Goal: Find specific page/section: Find specific page/section

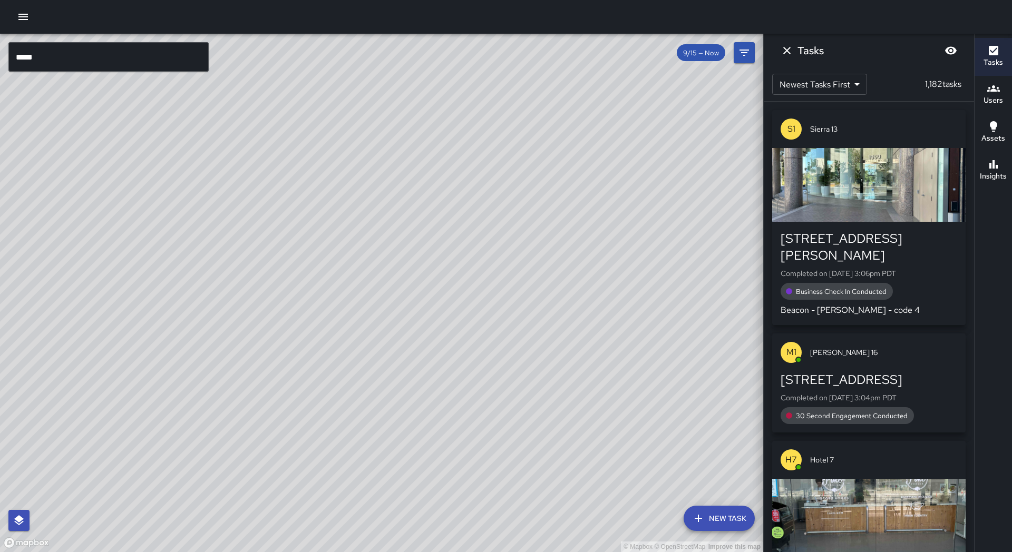
drag, startPoint x: 213, startPoint y: 347, endPoint x: 291, endPoint y: 355, distance: 77.8
click at [47, 306] on div "© Mapbox © OpenStreetMap Improve this map" at bounding box center [381, 293] width 763 height 518
drag, startPoint x: 508, startPoint y: 410, endPoint x: 177, endPoint y: 405, distance: 331.5
click at [173, 405] on div "© Mapbox © OpenStreetMap Improve this map" at bounding box center [381, 293] width 763 height 518
drag, startPoint x: 181, startPoint y: 405, endPoint x: 190, endPoint y: 493, distance: 89.0
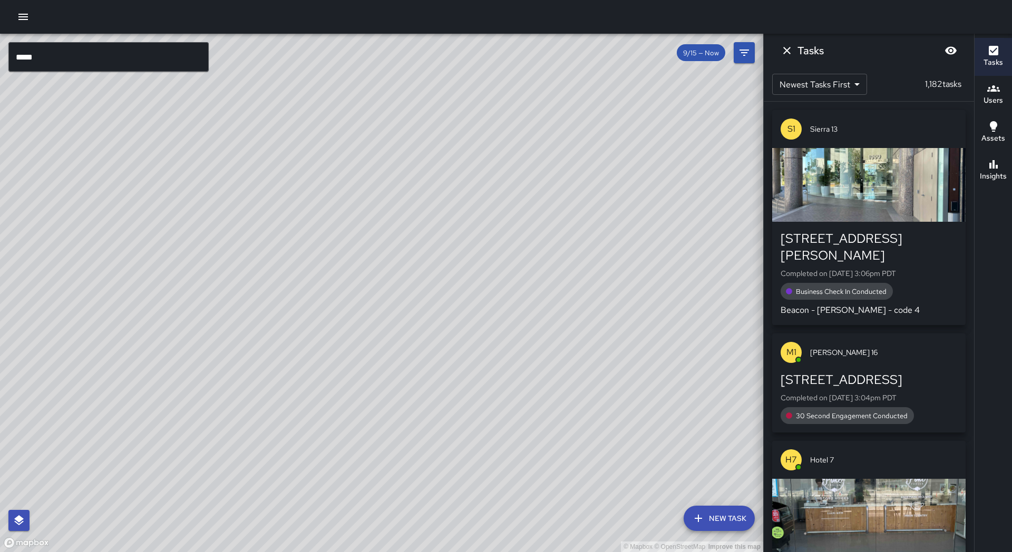
click at [189, 496] on div "© Mapbox © OpenStreetMap Improve this map" at bounding box center [381, 293] width 763 height 518
drag, startPoint x: 195, startPoint y: 459, endPoint x: 201, endPoint y: 440, distance: 19.7
click at [201, 440] on div "© Mapbox © OpenStreetMap Improve this map" at bounding box center [381, 293] width 763 height 518
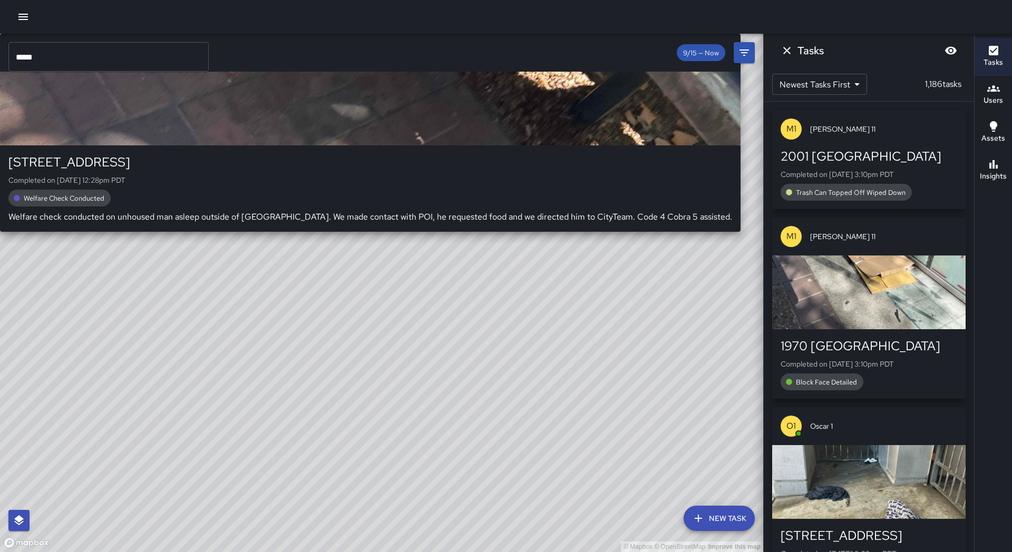
click at [176, 444] on div "© Mapbox © OpenStreetMap Improve this map S6 Sierra 6 510 9th Street Completed …" at bounding box center [381, 293] width 763 height 518
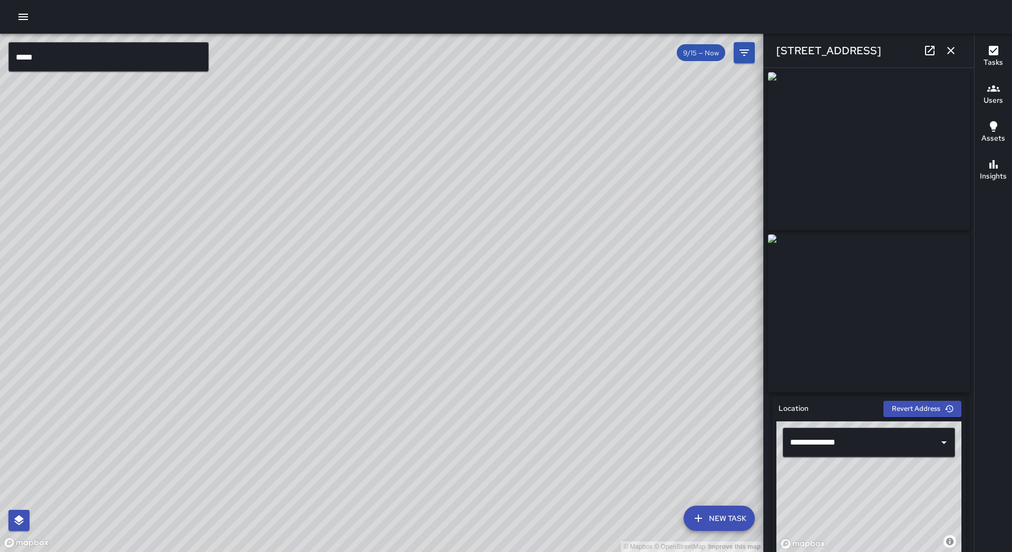
click at [926, 52] on icon at bounding box center [929, 50] width 9 height 9
drag, startPoint x: 533, startPoint y: 130, endPoint x: 422, endPoint y: 341, distance: 238.3
click at [422, 348] on div "© Mapbox © OpenStreetMap Improve this map" at bounding box center [381, 293] width 763 height 518
drag, startPoint x: 491, startPoint y: 173, endPoint x: 372, endPoint y: 472, distance: 321.4
click at [372, 472] on div "© Mapbox © OpenStreetMap Improve this map" at bounding box center [381, 293] width 763 height 518
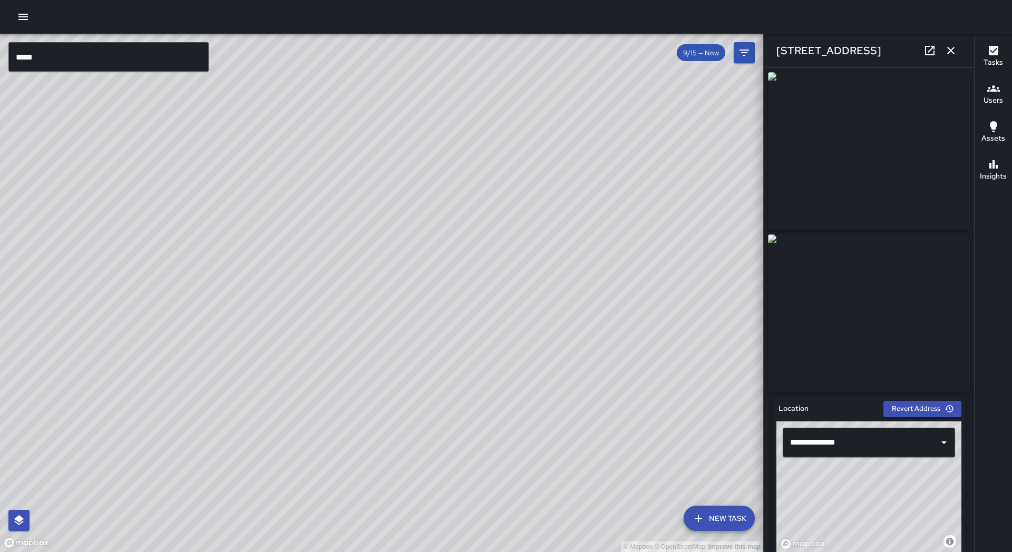
drag, startPoint x: 463, startPoint y: 279, endPoint x: 443, endPoint y: 405, distance: 127.5
click at [445, 407] on div "© Mapbox © OpenStreetMap Improve this map" at bounding box center [381, 293] width 763 height 518
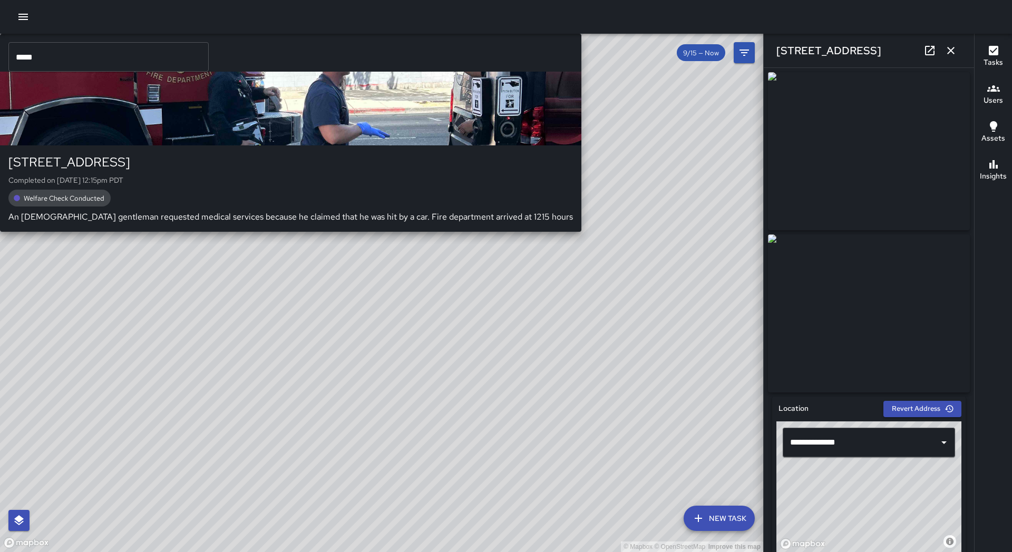
click at [407, 312] on div "© Mapbox © OpenStreetMap Improve this map S1 Sierra 1 1633 San Pablo Avenue Com…" at bounding box center [381, 293] width 763 height 518
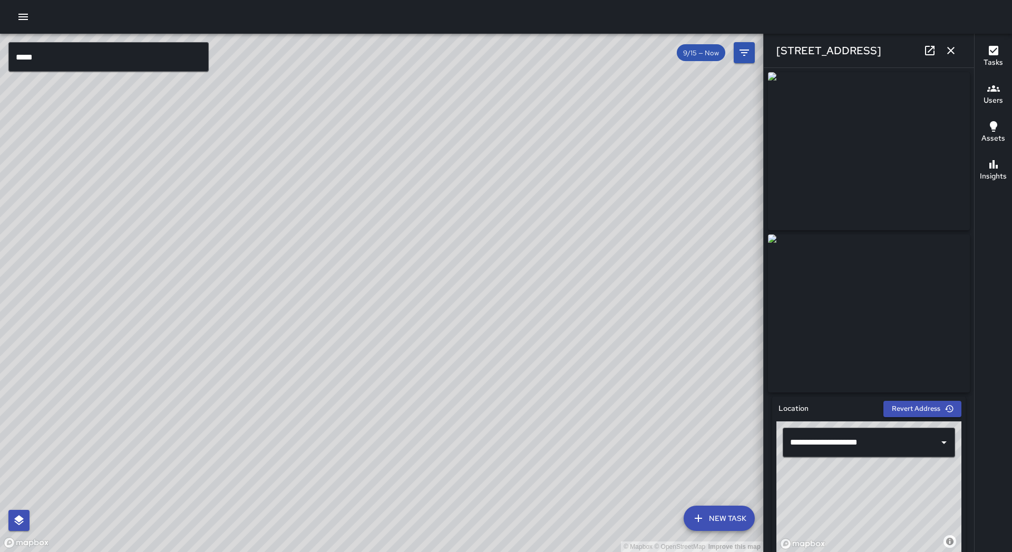
click at [932, 51] on icon at bounding box center [929, 50] width 13 height 13
drag, startPoint x: 534, startPoint y: 194, endPoint x: 225, endPoint y: 410, distance: 377.3
click at [225, 410] on div "© Mapbox © OpenStreetMap Improve this map" at bounding box center [381, 293] width 763 height 518
drag, startPoint x: 438, startPoint y: 272, endPoint x: 246, endPoint y: 448, distance: 260.3
click at [246, 451] on div "© Mapbox © OpenStreetMap Improve this map" at bounding box center [381, 293] width 763 height 518
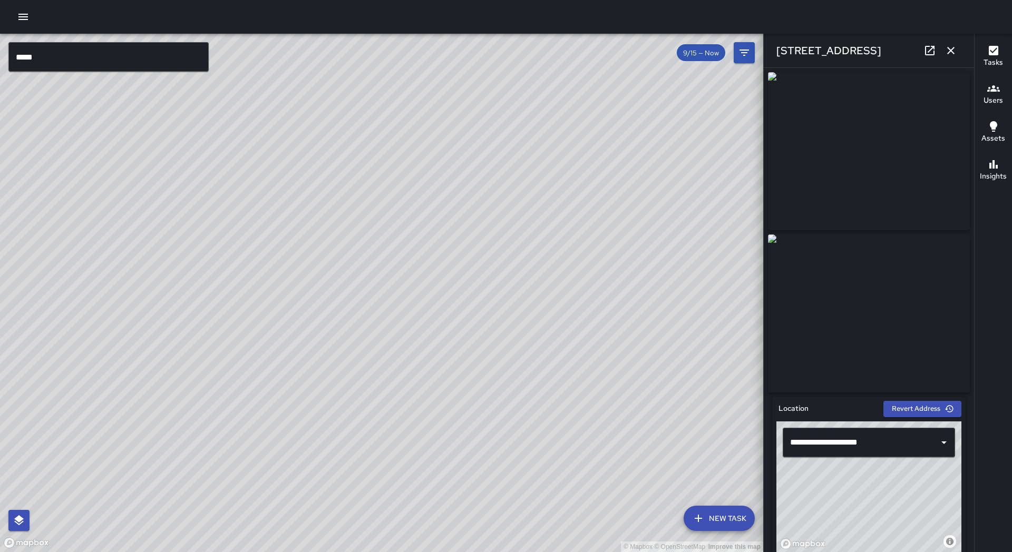
drag, startPoint x: 463, startPoint y: 324, endPoint x: 329, endPoint y: 442, distance: 178.4
click at [329, 443] on div "© Mapbox © OpenStreetMap Improve this map" at bounding box center [381, 293] width 763 height 518
drag, startPoint x: 396, startPoint y: 349, endPoint x: 317, endPoint y: 498, distance: 168.5
click at [317, 499] on div "© Mapbox © OpenStreetMap Improve this map" at bounding box center [381, 293] width 763 height 518
click at [454, 157] on div "© Mapbox © OpenStreetMap Improve this map S4 Sierra 4 80 Grand Avenue Completed…" at bounding box center [381, 293] width 763 height 518
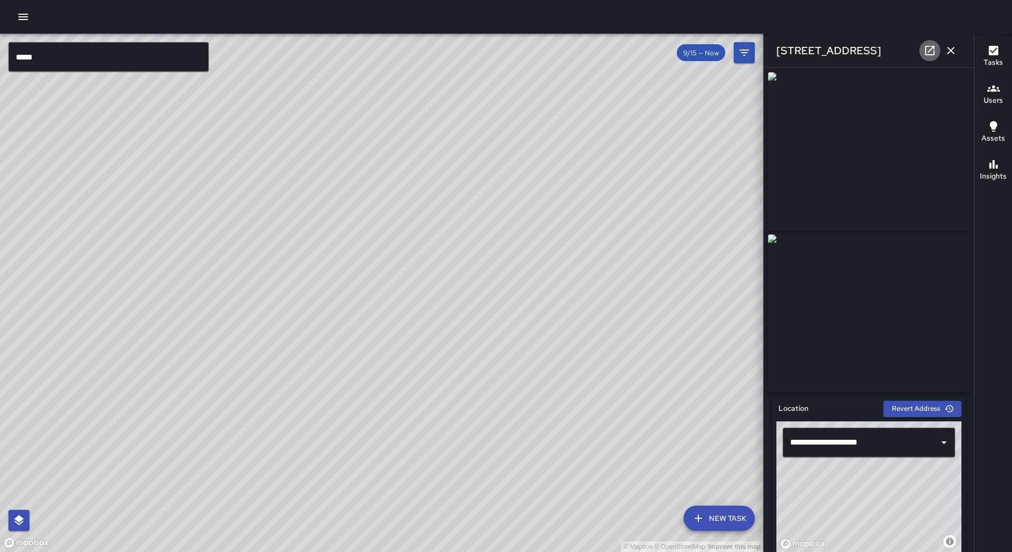
click at [935, 54] on icon at bounding box center [929, 50] width 13 height 13
click at [485, 244] on div "© Mapbox © OpenStreetMap Improve this map" at bounding box center [381, 293] width 763 height 518
drag, startPoint x: 487, startPoint y: 249, endPoint x: 457, endPoint y: 159, distance: 95.3
click at [465, 138] on div "© Mapbox © OpenStreetMap Improve this map" at bounding box center [381, 293] width 763 height 518
drag, startPoint x: 373, startPoint y: 426, endPoint x: 394, endPoint y: 240, distance: 187.8
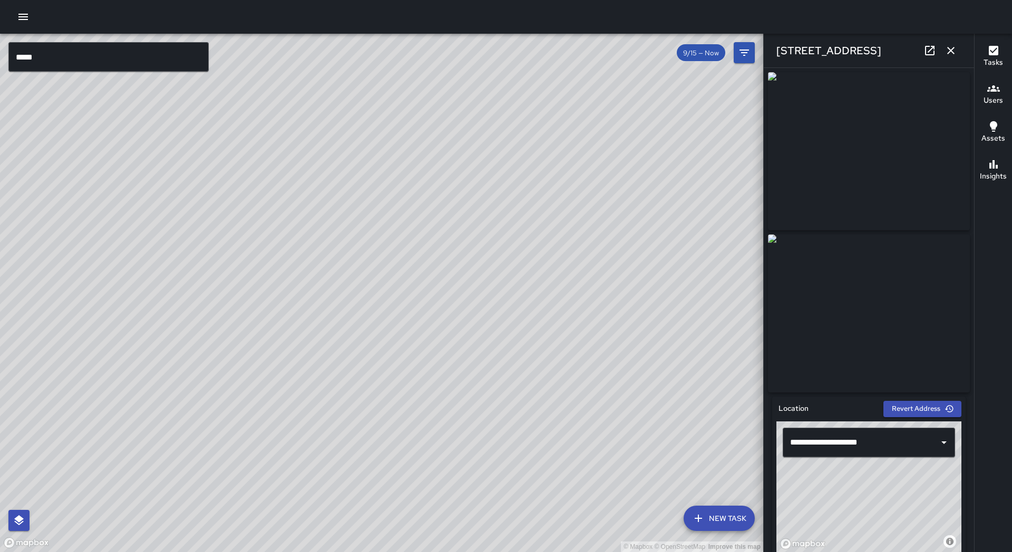
click at [394, 240] on div "© Mapbox © OpenStreetMap Improve this map M2 Mike 2 2010 Franklin Street Comple…" at bounding box center [381, 293] width 763 height 518
drag, startPoint x: 211, startPoint y: 451, endPoint x: 319, endPoint y: 283, distance: 199.4
click at [319, 283] on div "© Mapbox © OpenStreetMap Improve this map" at bounding box center [381, 293] width 763 height 518
drag, startPoint x: 278, startPoint y: 509, endPoint x: 305, endPoint y: 462, distance: 54.5
click at [319, 463] on div "© Mapbox © OpenStreetMap Improve this map" at bounding box center [381, 293] width 763 height 518
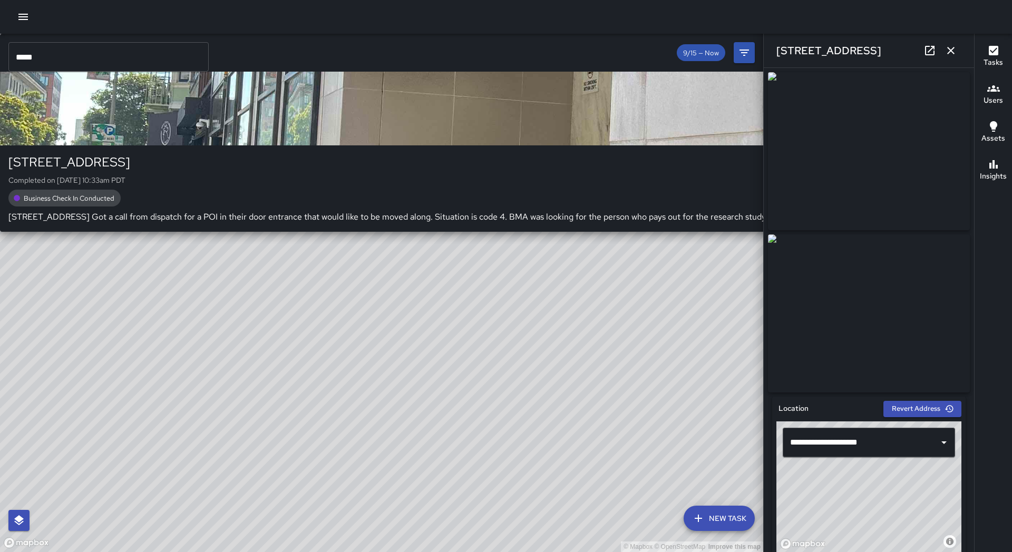
click at [273, 412] on div "© Mapbox © OpenStreetMap Improve this map S5 Sierra 5 1518 Broadway Completed o…" at bounding box center [381, 293] width 763 height 518
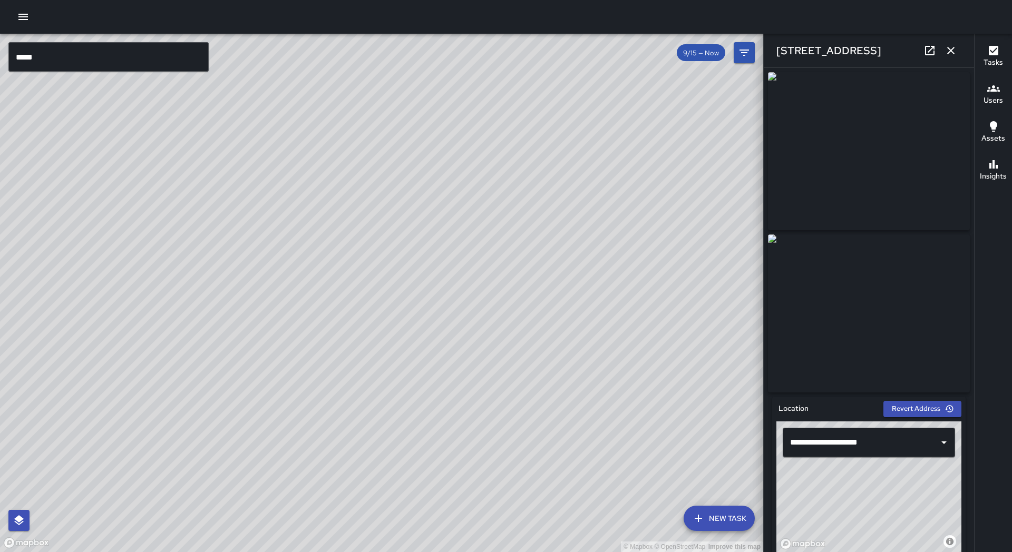
click at [922, 51] on link at bounding box center [929, 50] width 21 height 21
click at [958, 50] on button "button" at bounding box center [950, 50] width 21 height 21
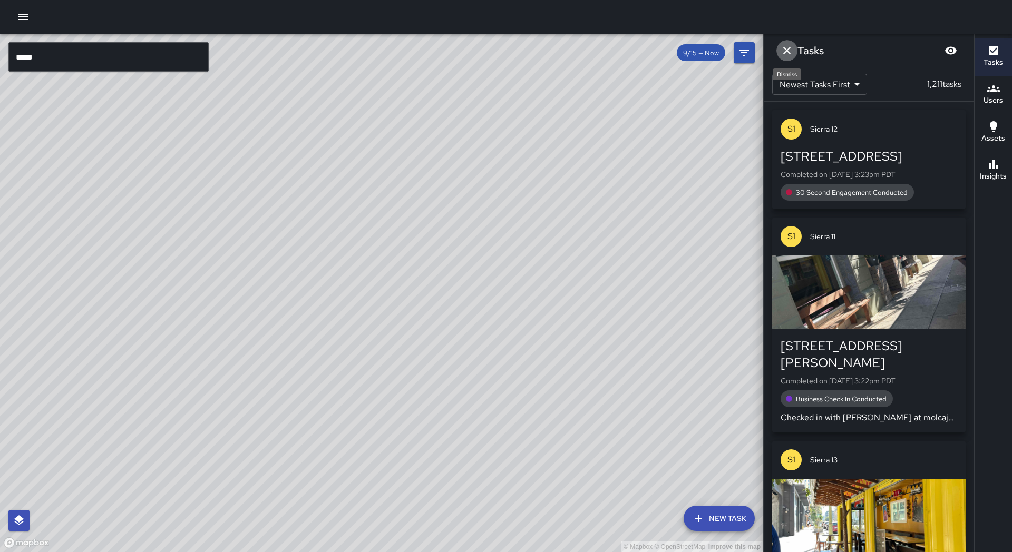
click at [781, 50] on icon "Dismiss" at bounding box center [786, 50] width 13 height 13
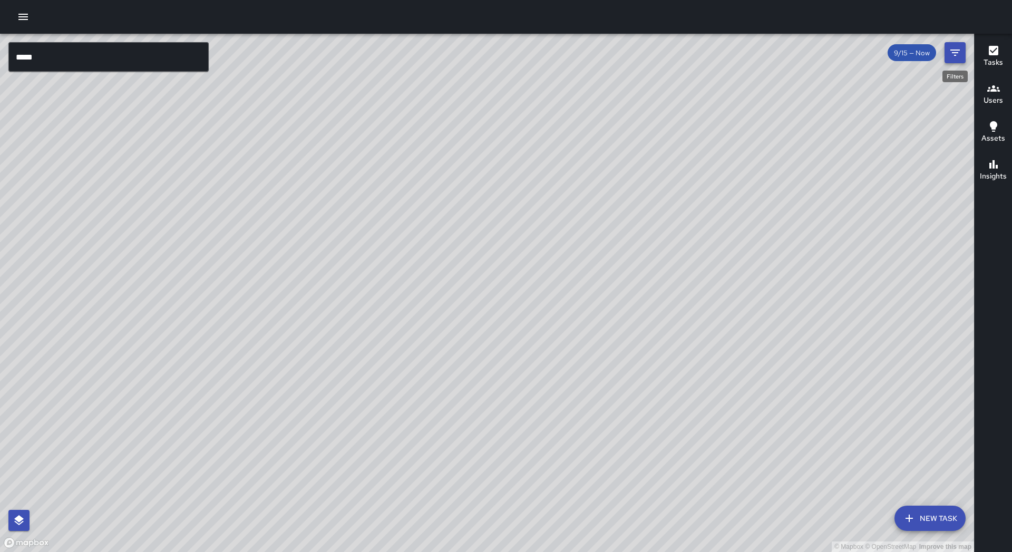
click at [954, 53] on icon "Filters" at bounding box center [954, 53] width 9 height 6
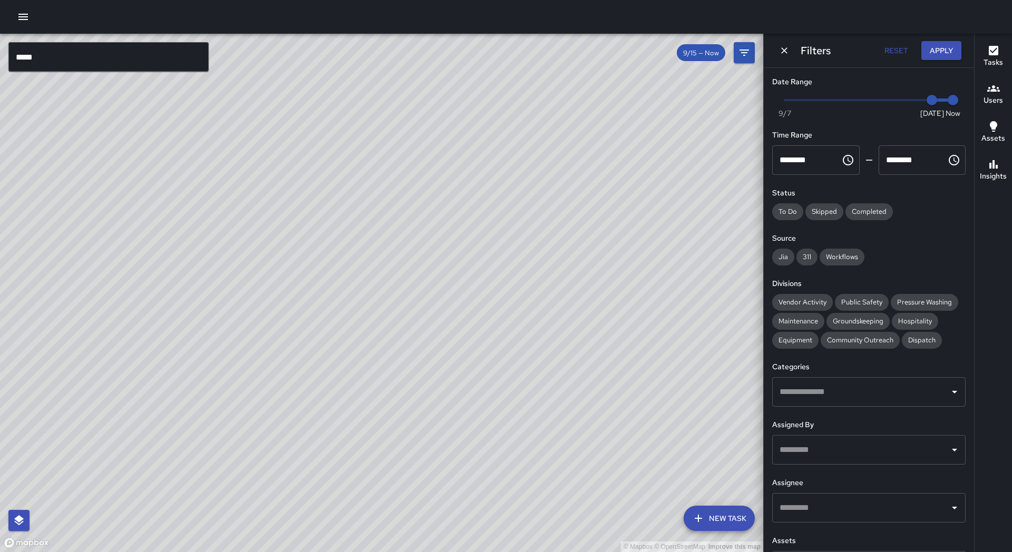
click at [898, 52] on button "Reset" at bounding box center [896, 50] width 34 height 19
drag, startPoint x: 626, startPoint y: 158, endPoint x: 465, endPoint y: 305, distance: 218.9
click at [465, 305] on div "© Mapbox © OpenStreetMap Improve this map" at bounding box center [381, 293] width 763 height 518
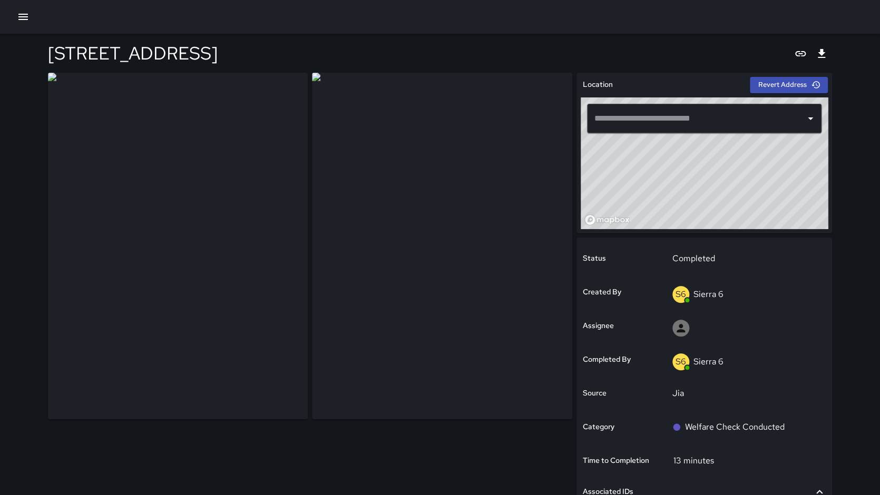
type input "**********"
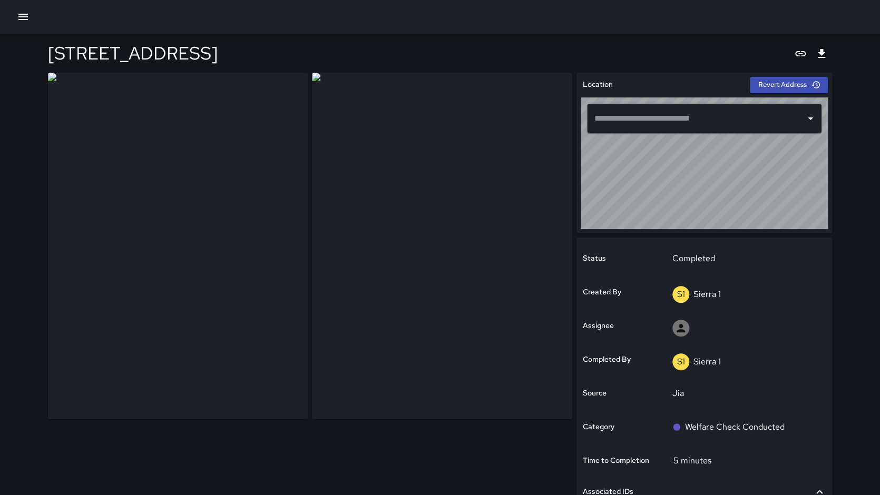
type input "**********"
